Goal: Task Accomplishment & Management: Use online tool/utility

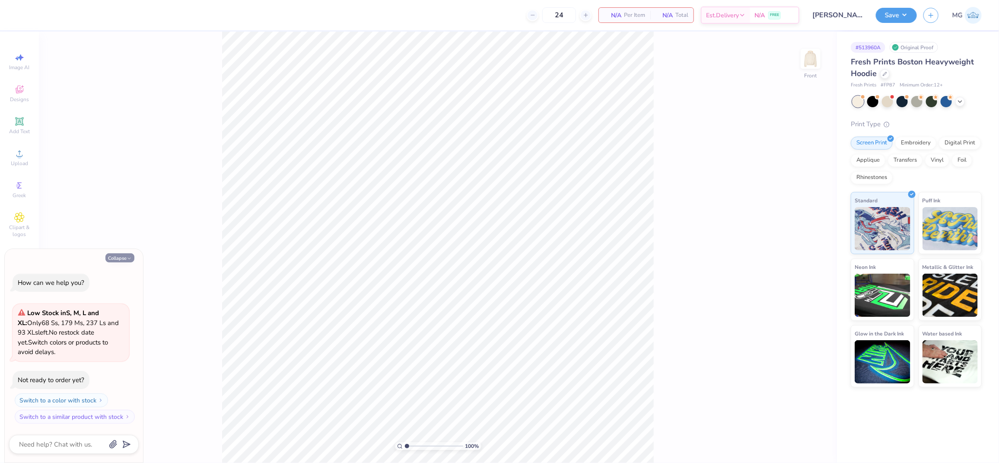
click at [118, 256] on button "Collapse" at bounding box center [119, 257] width 29 height 9
type textarea "x"
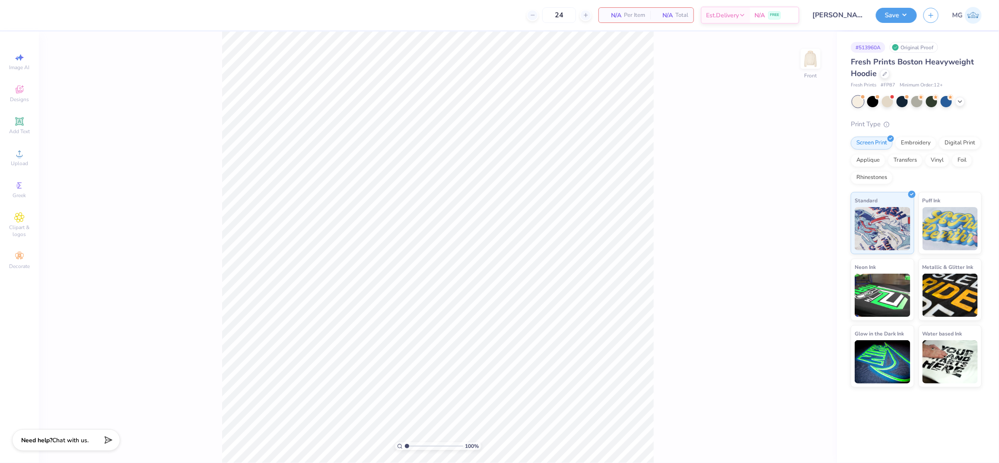
click at [136, 135] on div "100 % Front" at bounding box center [438, 247] width 798 height 431
click at [25, 155] on div "Upload" at bounding box center [19, 157] width 30 height 25
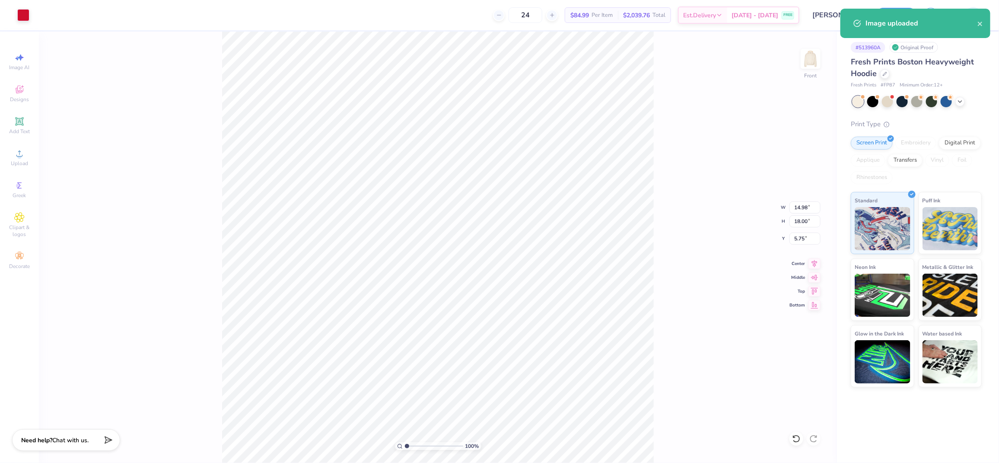
type input "13.32"
type input "15.99"
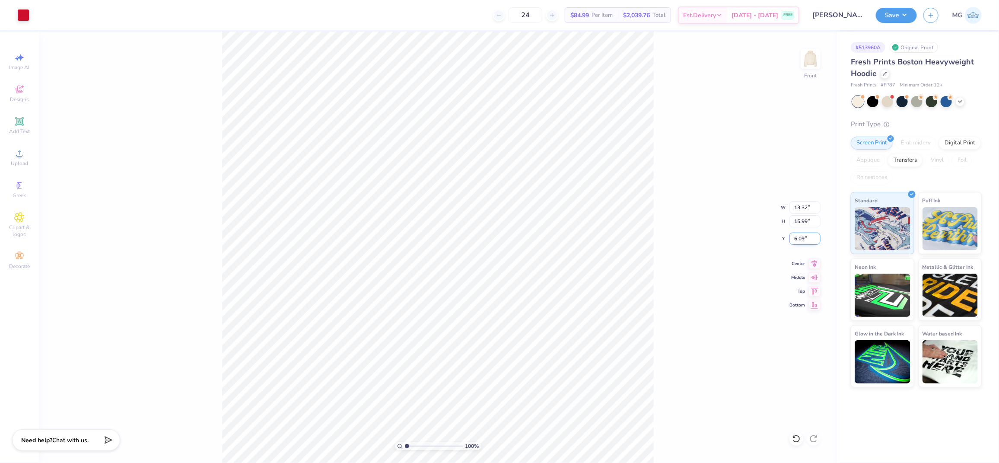
click at [805, 238] on input "6.09" at bounding box center [804, 238] width 31 height 12
type input "6.00"
click at [807, 223] on input "15.99" at bounding box center [804, 221] width 31 height 12
type input "15.00"
type input "12.49"
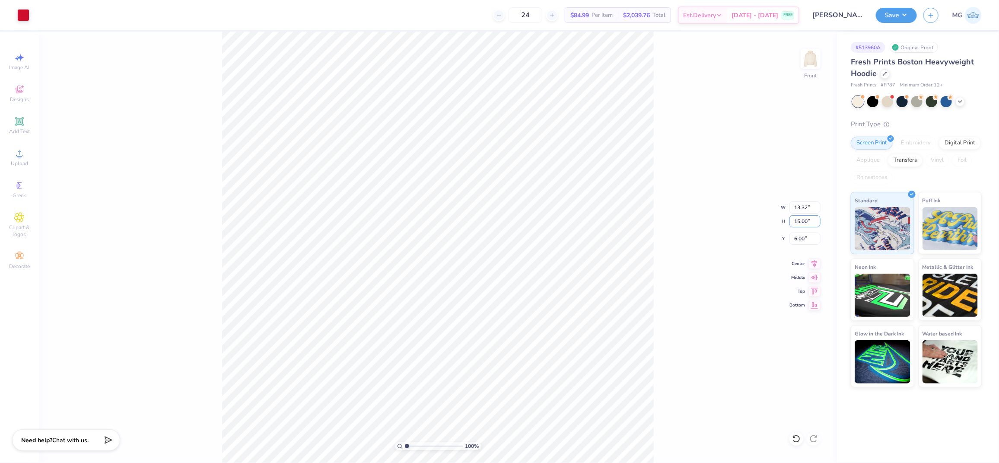
type input "6.50"
click at [668, 261] on div "100 % Front W 12.49 12.49 " H 15.00 15.00 " Y 6.50 6.50 " Center Middle Top Bot…" at bounding box center [438, 247] width 798 height 431
click at [800, 221] on input "15.00" at bounding box center [804, 221] width 31 height 12
click at [804, 218] on input "14.00" at bounding box center [804, 221] width 31 height 12
type input "14.50"
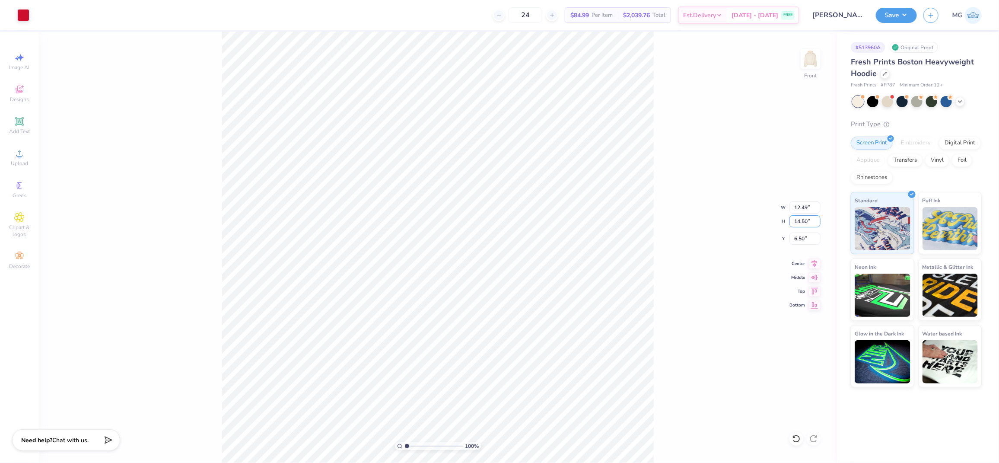
type input "12.07"
type input "6.75"
click at [804, 239] on input "6.75" at bounding box center [804, 238] width 31 height 12
type input "6.00"
click at [817, 264] on icon at bounding box center [814, 262] width 12 height 10
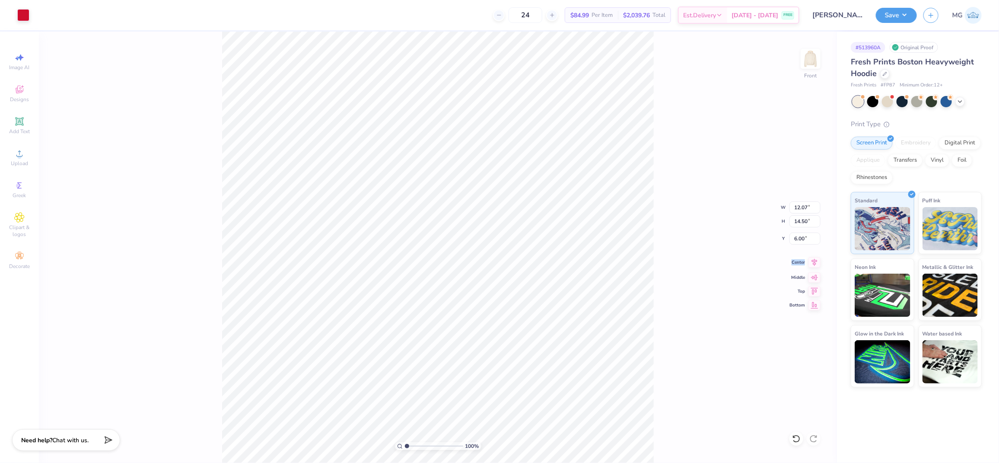
click at [817, 264] on icon at bounding box center [814, 262] width 12 height 10
click at [893, 16] on button "Save" at bounding box center [896, 13] width 41 height 15
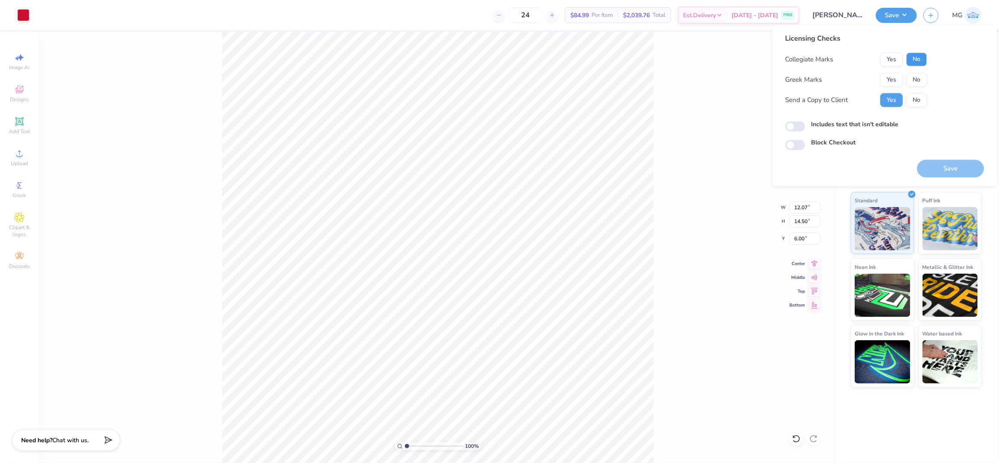
click at [915, 60] on button "No" at bounding box center [917, 60] width 21 height 14
click at [886, 79] on button "Yes" at bounding box center [892, 80] width 22 height 14
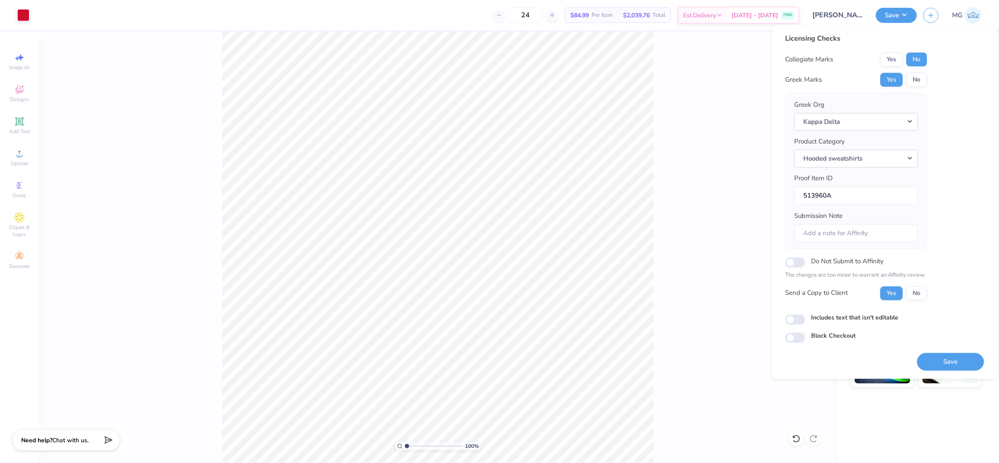
click at [806, 321] on div "Includes text that isn't editable" at bounding box center [885, 318] width 199 height 10
click at [827, 320] on label "Includes text that isn't editable" at bounding box center [854, 317] width 87 height 9
click at [805, 320] on input "Includes text that isn't editable" at bounding box center [796, 319] width 20 height 10
checkbox input "true"
click at [958, 366] on button "Save" at bounding box center [950, 362] width 67 height 18
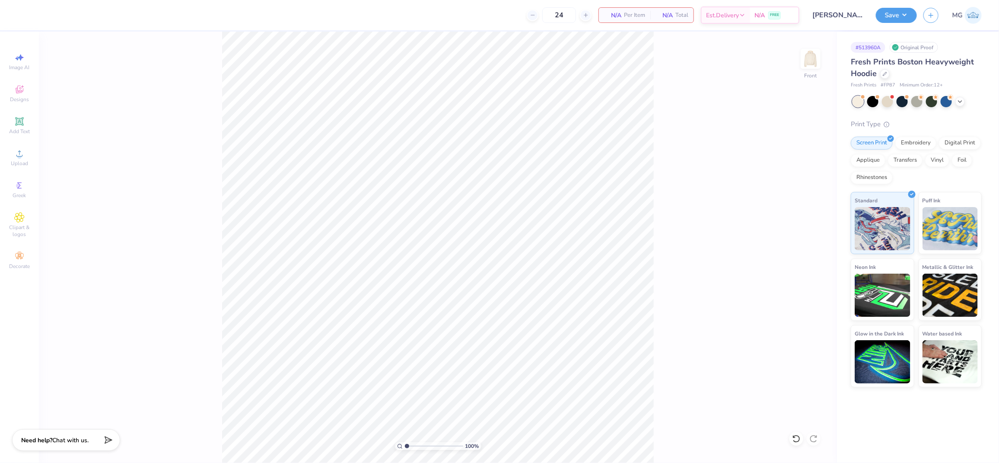
drag, startPoint x: 125, startPoint y: 258, endPoint x: 124, endPoint y: 249, distance: 8.4
click at [125, 257] on div "100 % Front" at bounding box center [438, 247] width 798 height 431
click at [13, 162] on span "Upload" at bounding box center [19, 163] width 17 height 7
click at [74, 162] on div "100 % Front" at bounding box center [438, 247] width 798 height 431
click at [65, 205] on div "100 % Front" at bounding box center [438, 247] width 798 height 431
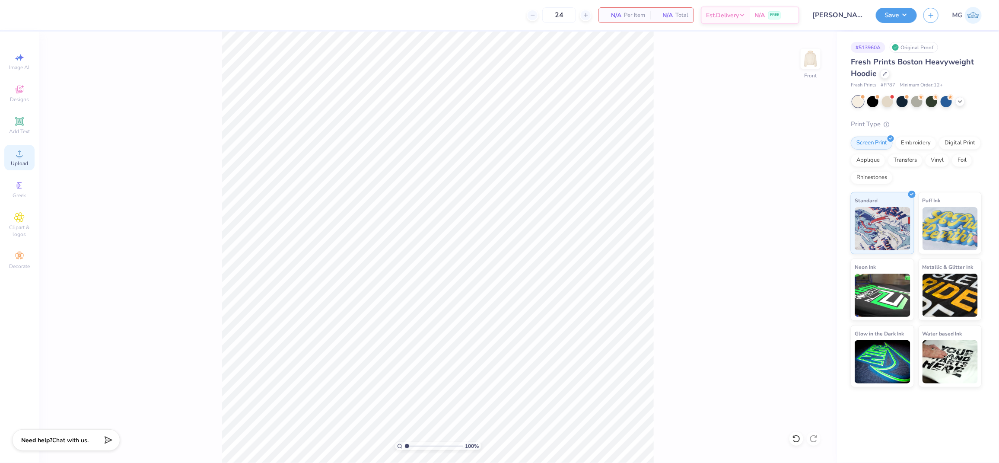
click at [15, 153] on icon at bounding box center [19, 153] width 10 height 10
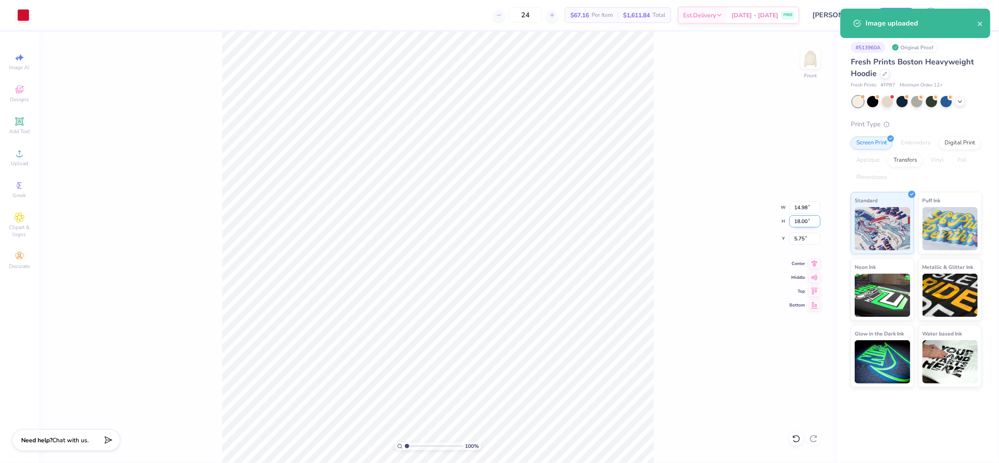
click at [804, 220] on input "18.00" at bounding box center [804, 221] width 31 height 12
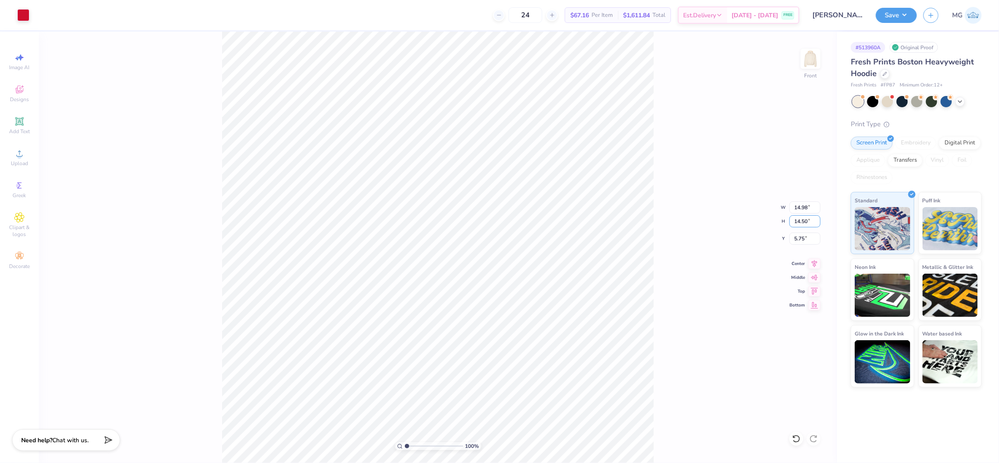
type input "14.50"
type input "12.07"
type input "7.50"
click at [803, 238] on input "7.50" at bounding box center [804, 238] width 31 height 12
type input "6.00"
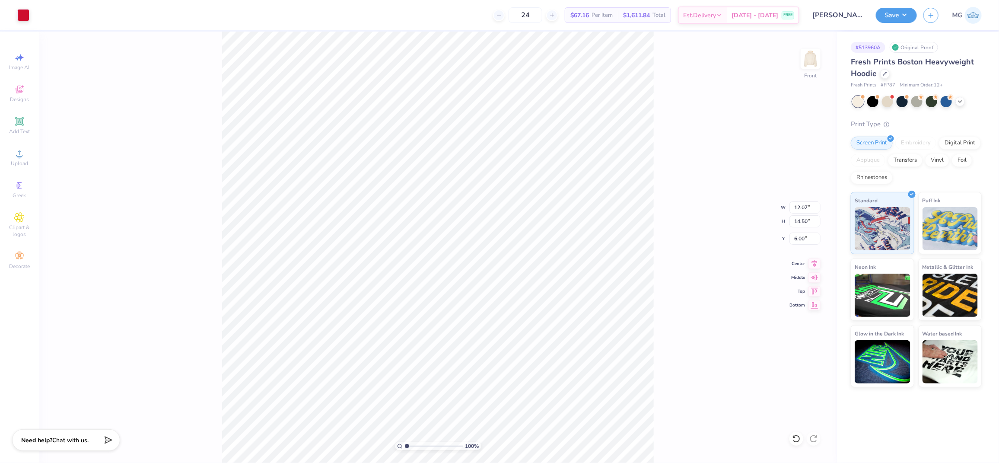
drag, startPoint x: 698, startPoint y: 260, endPoint x: 691, endPoint y: 252, distance: 11.0
click at [698, 260] on div "100 % Front W 12.07 12.07 " H 14.50 14.50 " Y 6.00 6.00 " Center Middle Top Bot…" at bounding box center [438, 247] width 798 height 431
click at [671, 244] on div "100 % Front W 12.07 12.07 " H 14.50 14.50 " Y 6.00 6.00 " Center Middle Top Bot…" at bounding box center [438, 247] width 798 height 431
click at [913, 14] on button "Save" at bounding box center [896, 13] width 41 height 15
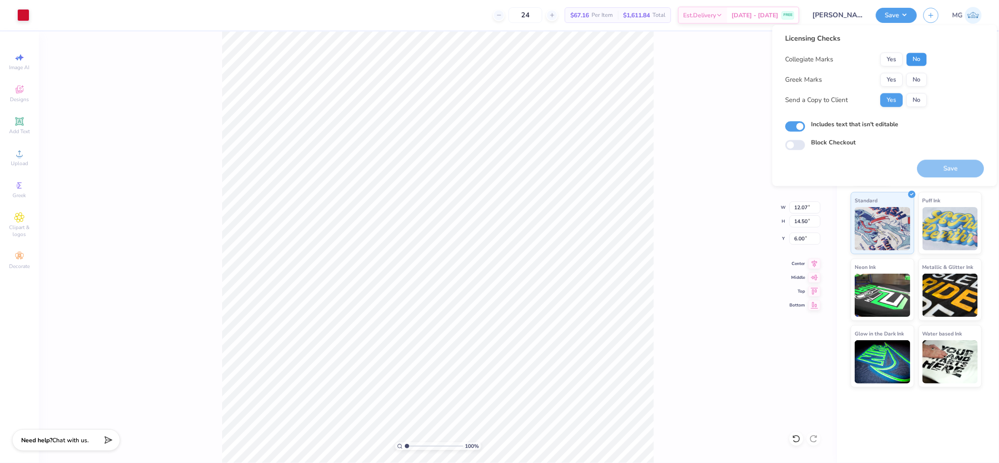
click at [918, 57] on button "No" at bounding box center [917, 60] width 21 height 14
click at [888, 79] on button "Yes" at bounding box center [892, 80] width 22 height 14
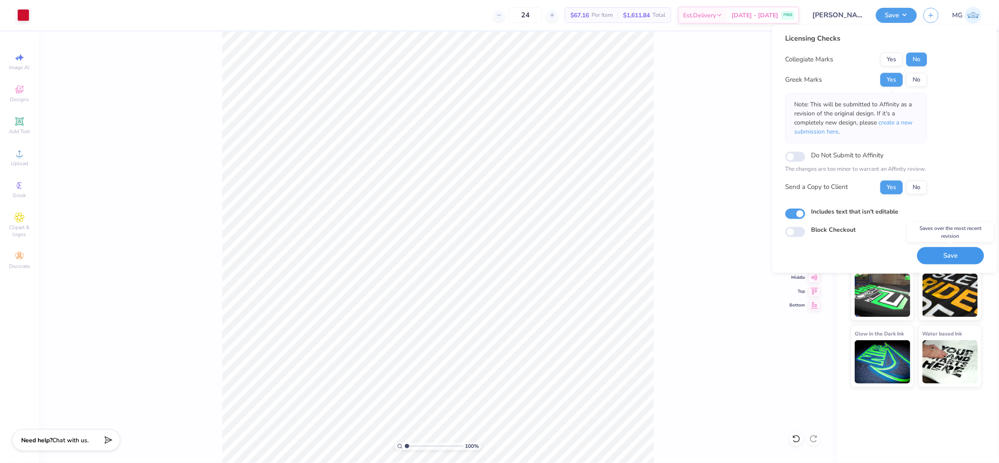
click at [943, 257] on button "Save" at bounding box center [950, 256] width 67 height 18
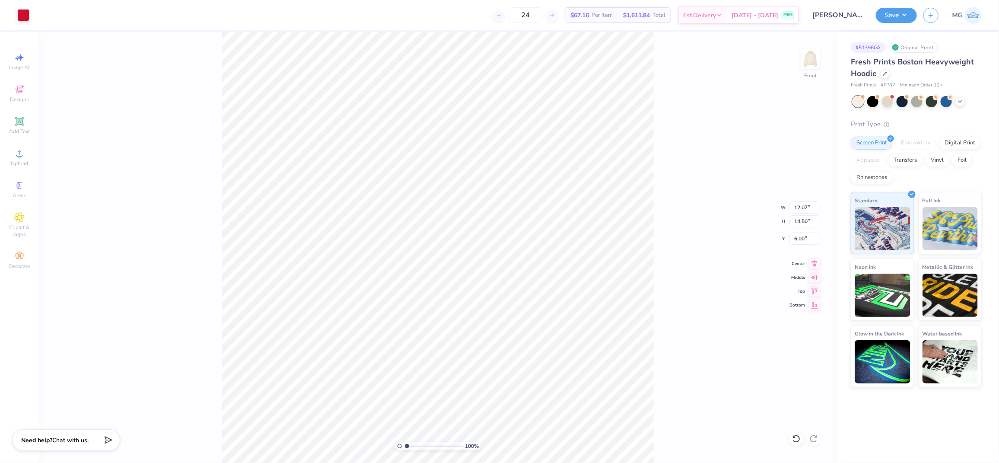
click at [679, 173] on div "100 % Front W 12.07 12.07 " H 14.50 14.50 " Y 6.00 6.00 " Center Middle Top Bot…" at bounding box center [438, 247] width 798 height 431
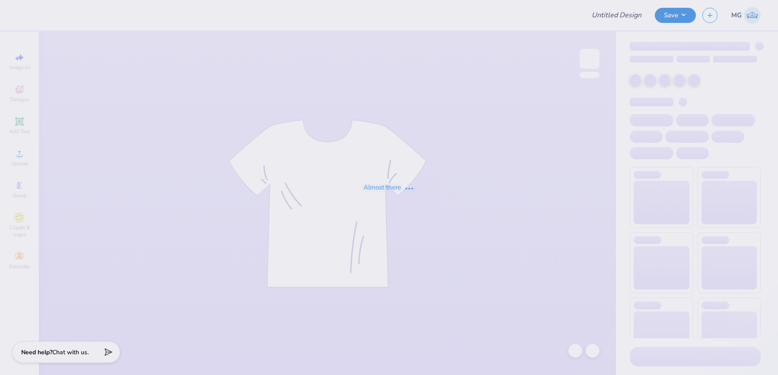
type input "socctoberfest"
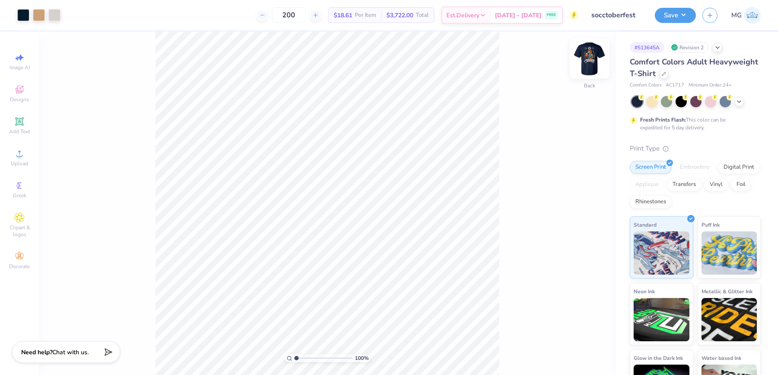
click at [586, 57] on img at bounding box center [589, 58] width 35 height 35
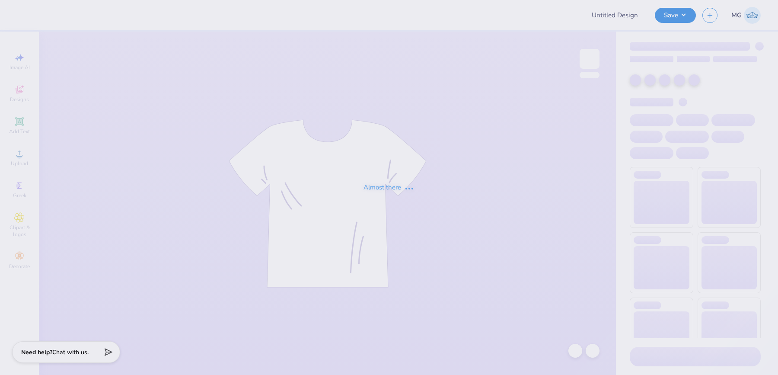
type input "socctoberfest"
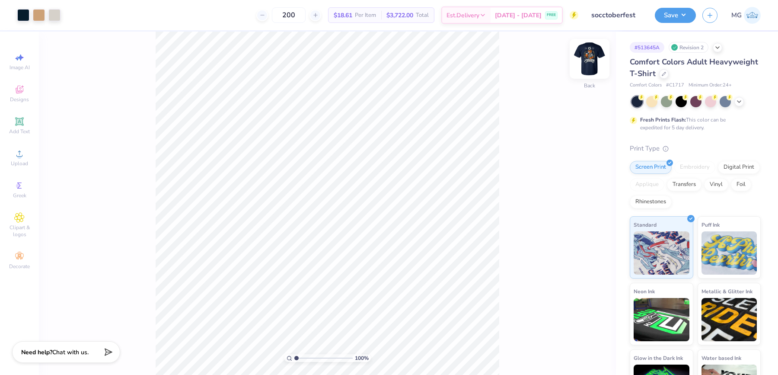
click at [588, 59] on img at bounding box center [589, 58] width 35 height 35
click at [10, 161] on div "Upload" at bounding box center [19, 157] width 30 height 25
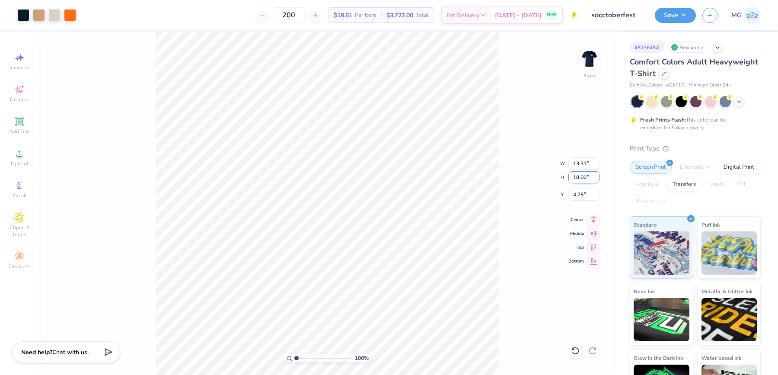
click at [576, 179] on input "18.00" at bounding box center [583, 177] width 31 height 12
type input "15.00"
type input "11.09"
click at [590, 219] on icon at bounding box center [593, 218] width 12 height 10
click at [581, 193] on input "6.25" at bounding box center [583, 194] width 31 height 12
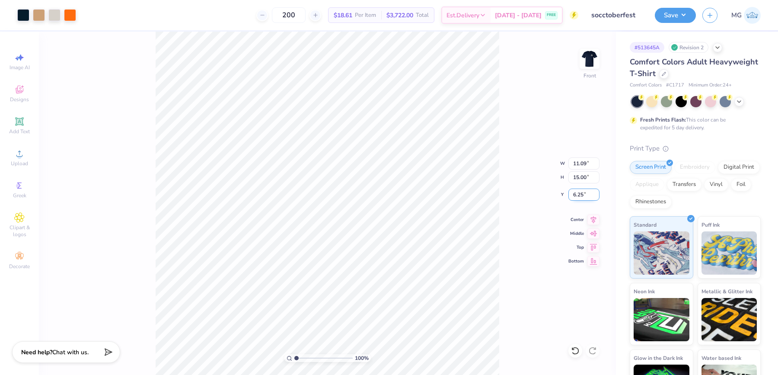
click at [582, 196] on input "6.25" at bounding box center [583, 194] width 31 height 12
type input "6"
type input "3.00"
click at [588, 59] on img at bounding box center [589, 58] width 35 height 35
click at [513, 118] on div "100 % Back W 3.50 3.50 " H 3.69 3.69 " Y 3.00 3.00 " Center Middle Top Bottom" at bounding box center [327, 203] width 577 height 343
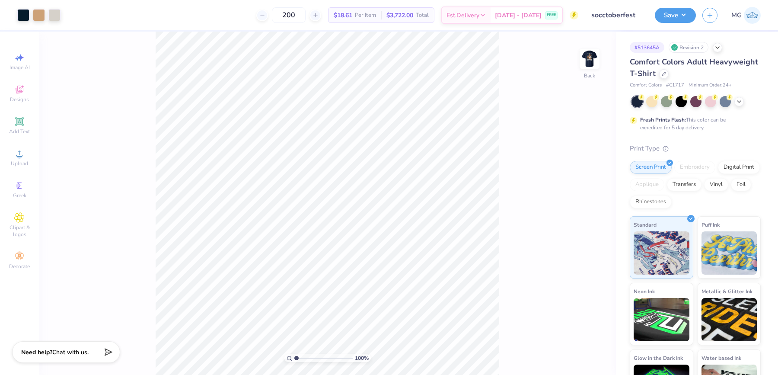
drag, startPoint x: 589, startPoint y: 58, endPoint x: 580, endPoint y: 14, distance: 45.4
click at [597, 53] on img at bounding box center [589, 58] width 35 height 35
click at [682, 13] on button "Save" at bounding box center [675, 13] width 41 height 15
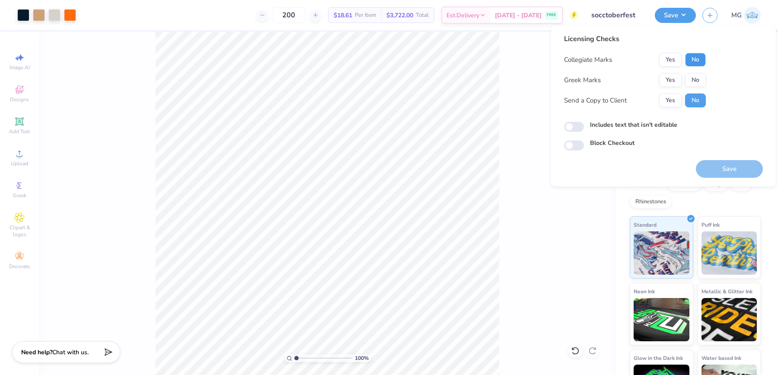
click at [695, 65] on button "No" at bounding box center [695, 60] width 21 height 14
click at [694, 81] on button "No" at bounding box center [695, 80] width 21 height 14
click at [670, 103] on button "Yes" at bounding box center [670, 100] width 22 height 14
click at [580, 128] on input "Includes text that isn't editable" at bounding box center [574, 126] width 20 height 10
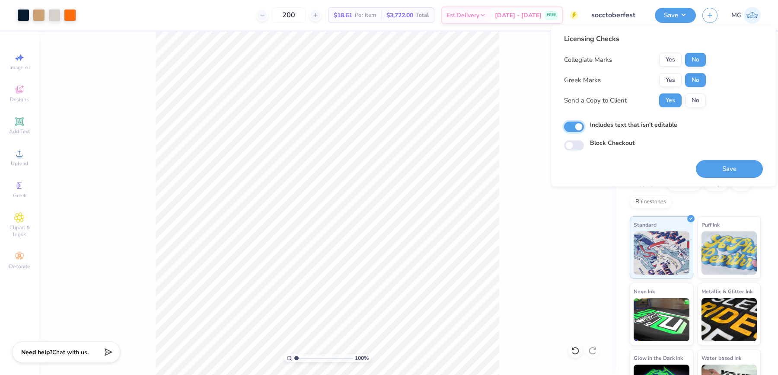
checkbox input "true"
click at [737, 172] on button "Save" at bounding box center [729, 169] width 67 height 18
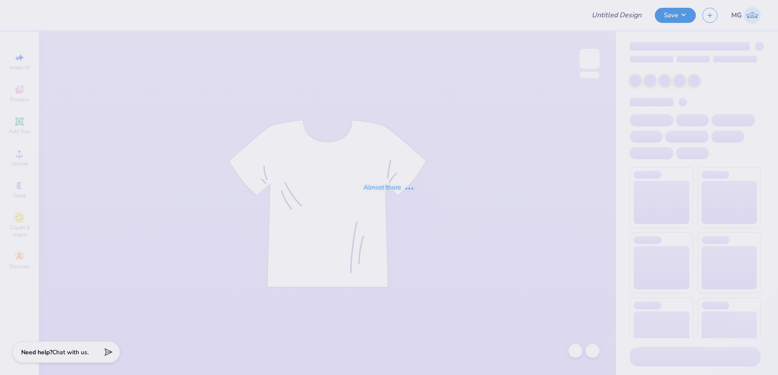
type input "Chi Psi Fall Rush"
type input "Racket Mini Ringer"
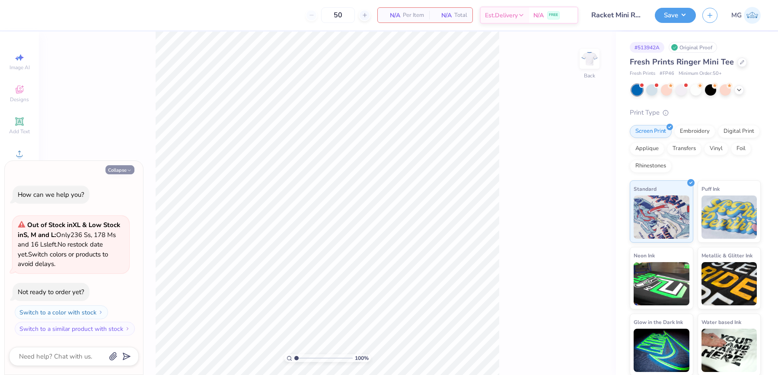
click at [123, 168] on button "Collapse" at bounding box center [119, 169] width 29 height 9
type textarea "x"
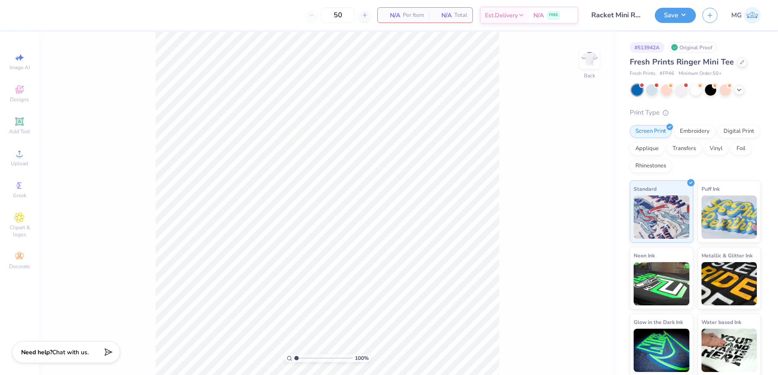
click at [119, 137] on div "100 % Back" at bounding box center [327, 203] width 577 height 343
click at [27, 159] on div "Upload" at bounding box center [19, 157] width 30 height 25
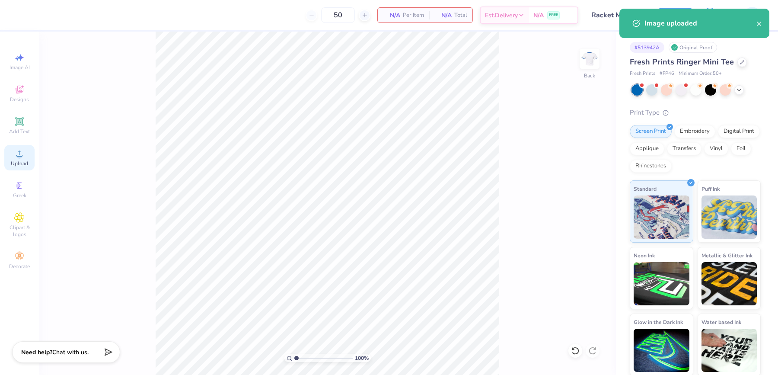
click at [14, 157] on icon at bounding box center [19, 153] width 10 height 10
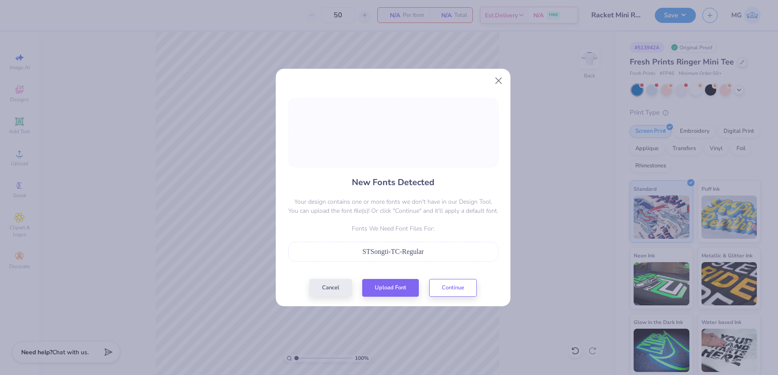
click at [391, 224] on p "Fonts We Need Font Files For:" at bounding box center [393, 228] width 210 height 9
click at [453, 281] on button "Continue" at bounding box center [453, 286] width 48 height 18
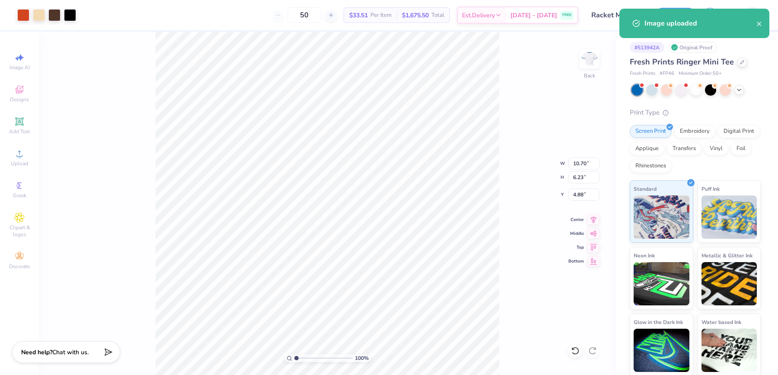
type input "2.20"
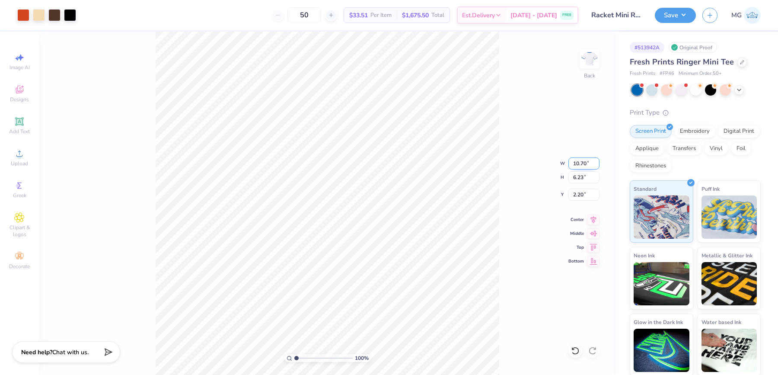
click at [587, 162] on input "10.70" at bounding box center [583, 163] width 31 height 12
type input "10.00"
type input "5.82"
type input "2.40"
click at [579, 163] on input "10.00" at bounding box center [583, 163] width 31 height 12
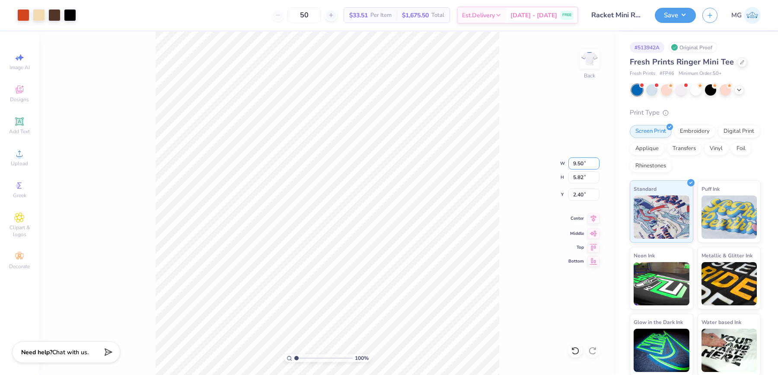
type input "9.50"
type input "5.53"
click at [584, 194] on input "2.55" at bounding box center [583, 194] width 31 height 12
type input "2"
type input "3.00"
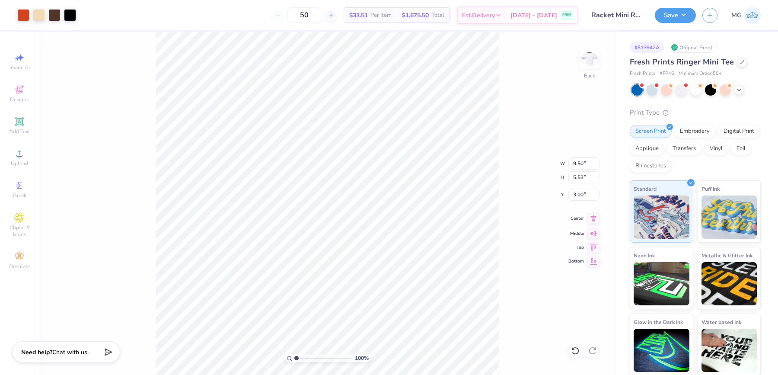
click at [594, 222] on icon at bounding box center [593, 218] width 12 height 10
click at [594, 221] on icon at bounding box center [593, 218] width 12 height 10
type input "2.82"
type input "3.00"
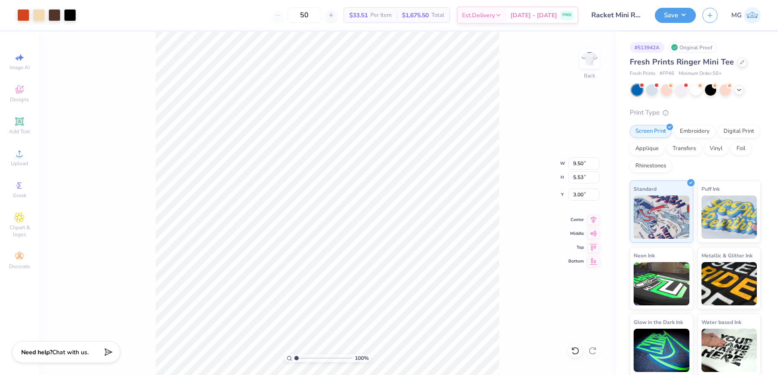
click at [531, 197] on div "100 % Back W 9.50 9.50 " H 5.53 5.53 " Y 3.00 3.00 " Center Middle Top Bottom" at bounding box center [327, 203] width 577 height 343
click at [674, 14] on button "Save" at bounding box center [675, 13] width 41 height 15
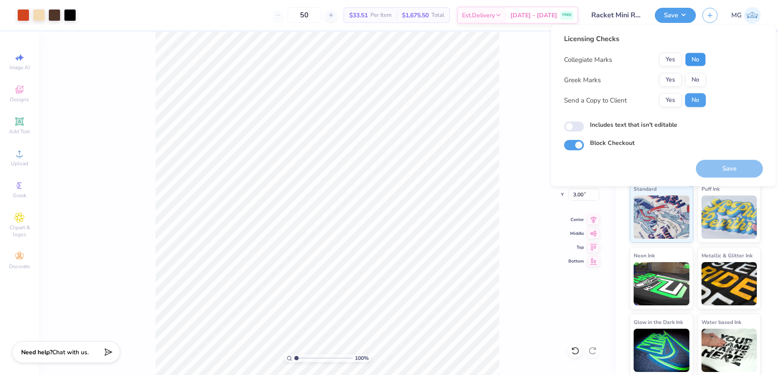
click at [698, 58] on button "No" at bounding box center [695, 60] width 21 height 14
click at [680, 76] on button "Yes" at bounding box center [670, 80] width 22 height 14
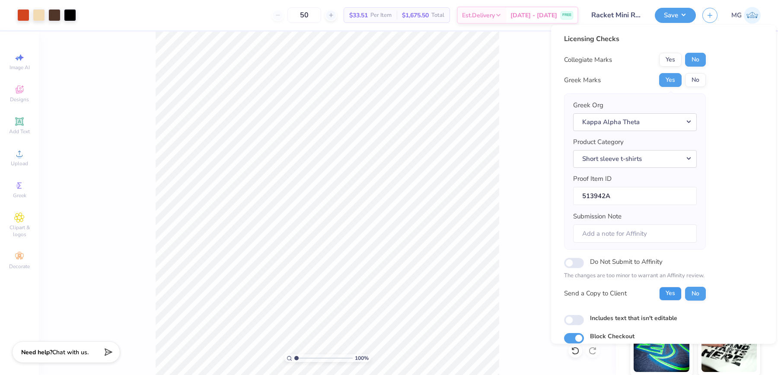
click at [668, 291] on button "Yes" at bounding box center [670, 293] width 22 height 14
click at [570, 317] on input "Includes text that isn't editable" at bounding box center [574, 319] width 20 height 10
checkbox input "true"
click at [723, 212] on div "Licensing Checks Collegiate Marks Yes No Greek Marks Yes No Greek Org Kappa Alp…" at bounding box center [663, 188] width 199 height 309
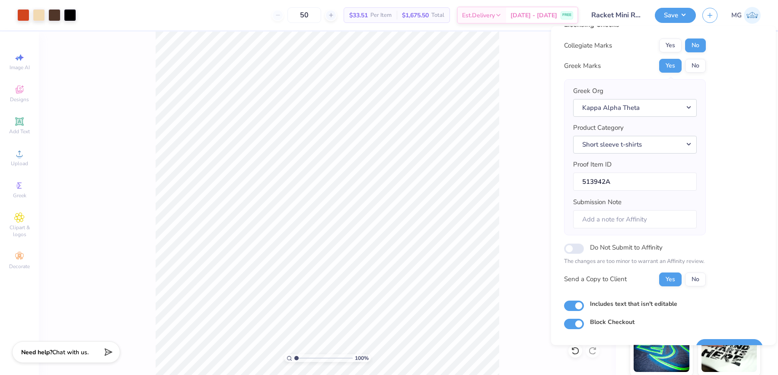
scroll to position [33, 0]
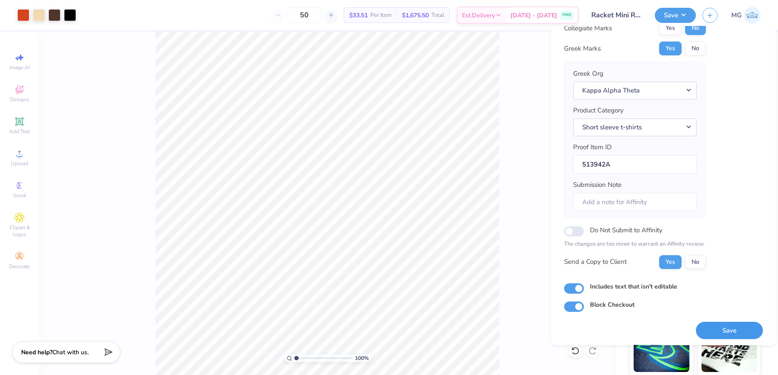
click at [716, 329] on button "Save" at bounding box center [729, 330] width 67 height 18
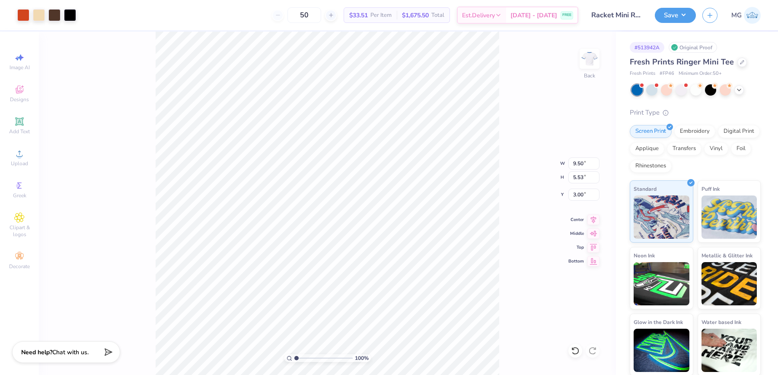
click at [506, 211] on div "100 % Back W 9.50 9.50 " H 5.53 5.53 " Y 3.00 3.00 " Center Middle Top Bottom" at bounding box center [327, 203] width 577 height 343
